Goal: Information Seeking & Learning: Learn about a topic

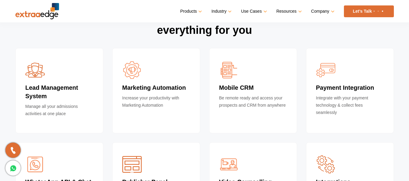
scroll to position [2180, 0]
click at [302, 75] on div "Payment Integration Integrate with your payment technology & collect fees seaml…" at bounding box center [349, 95] width 97 height 94
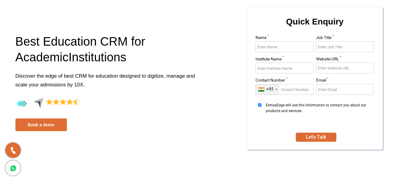
scroll to position [0, 0]
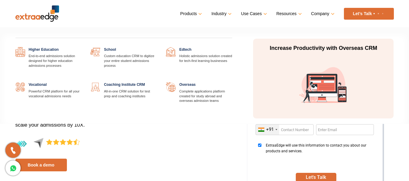
click at [232, 47] on link at bounding box center [232, 47] width 0 height 0
